Goal: Transaction & Acquisition: Subscribe to service/newsletter

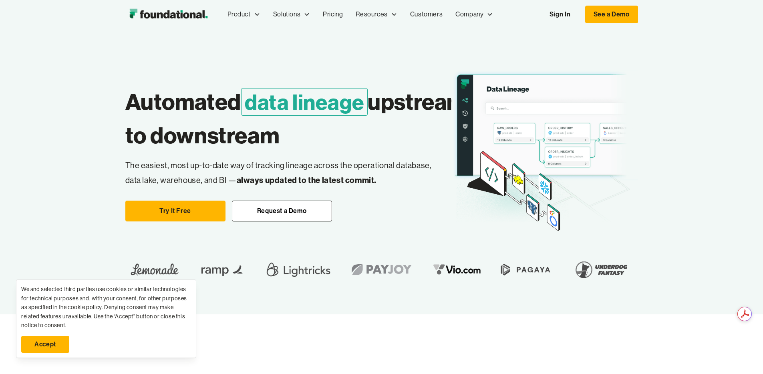
click at [324, 142] on div "Automated data lineage upstream to downstream Easily change dbt Without breakin…" at bounding box center [281, 149] width 313 height 145
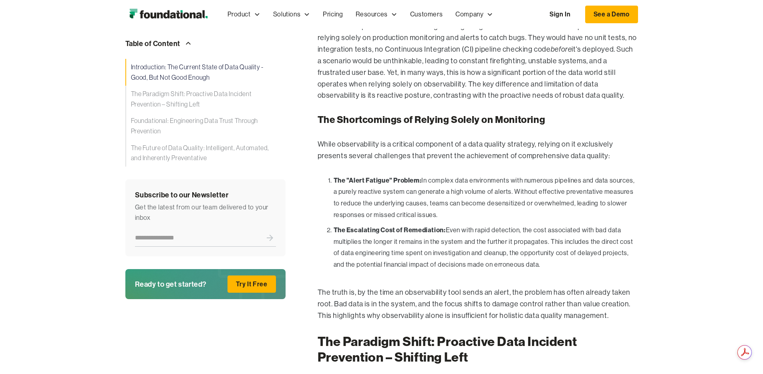
scroll to position [1457, 0]
